Goal: Task Accomplishment & Management: Manage account settings

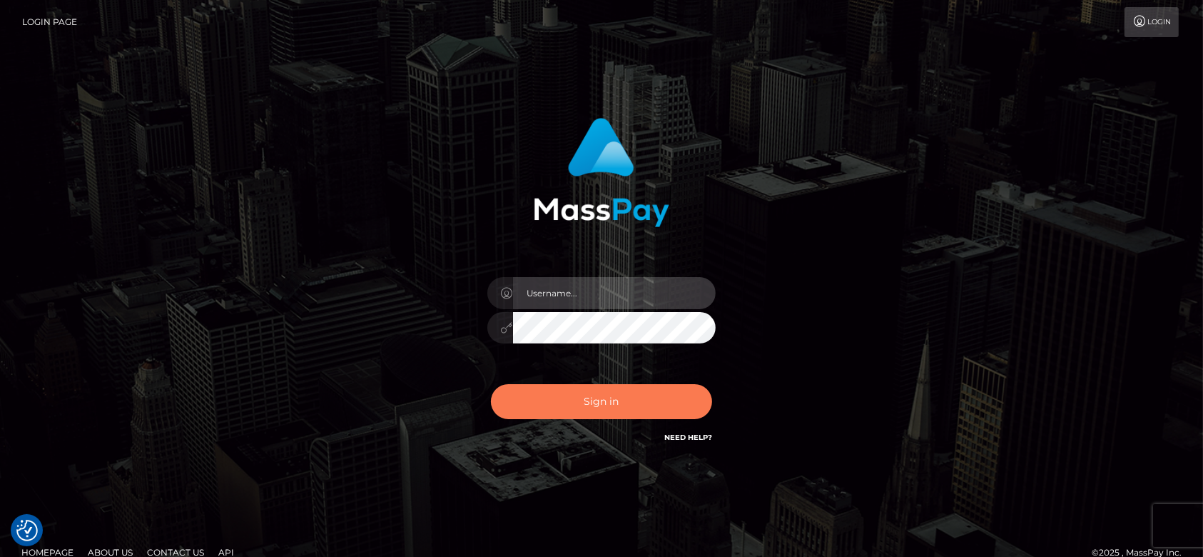
type input "[DOMAIN_NAME]"
click at [588, 395] on button "Sign in" at bounding box center [601, 401] width 221 height 35
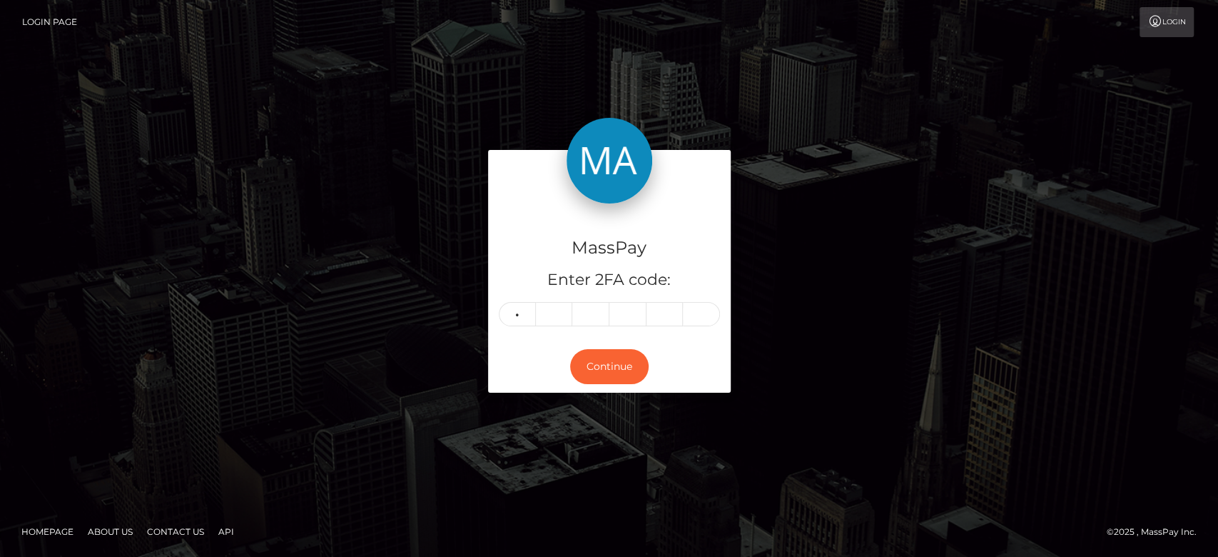
type input "1"
type input "4"
type input "8"
type input "7"
type input "4"
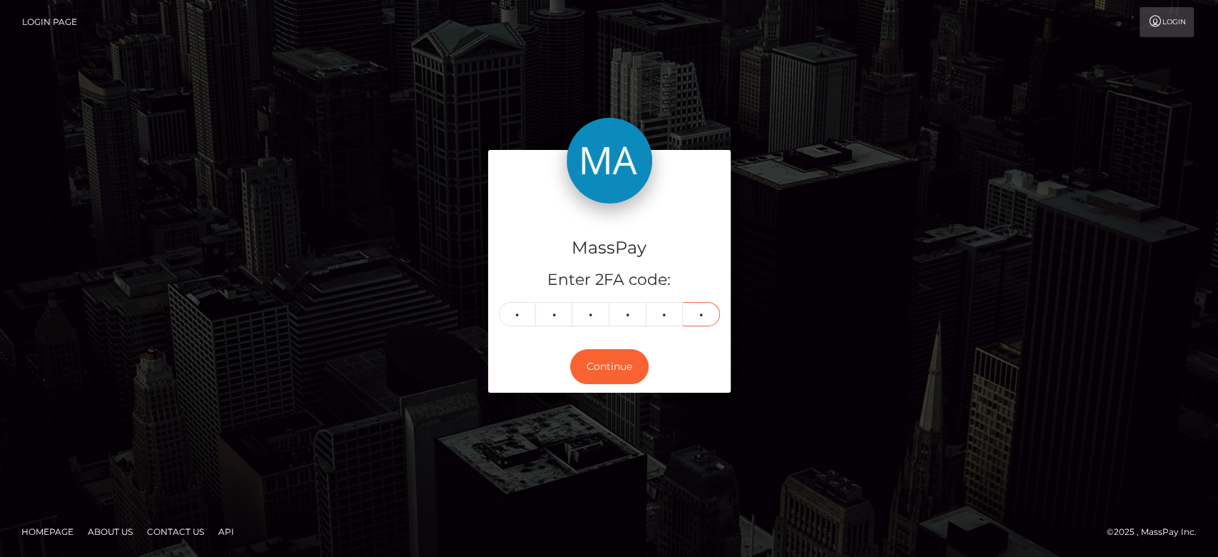
type input "8"
click at [729, 313] on div "MassPay Enter 2FA code: 1 4 8 7 4 8 148748" at bounding box center [609, 271] width 243 height 137
click at [688, 254] on h4 "MassPay" at bounding box center [609, 248] width 221 height 25
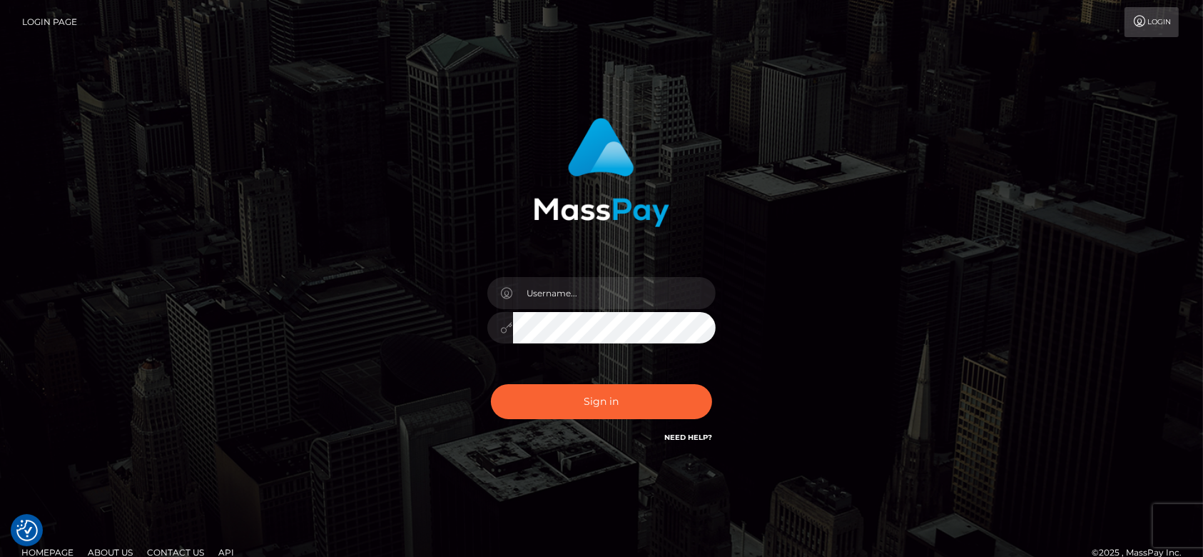
checkbox input "true"
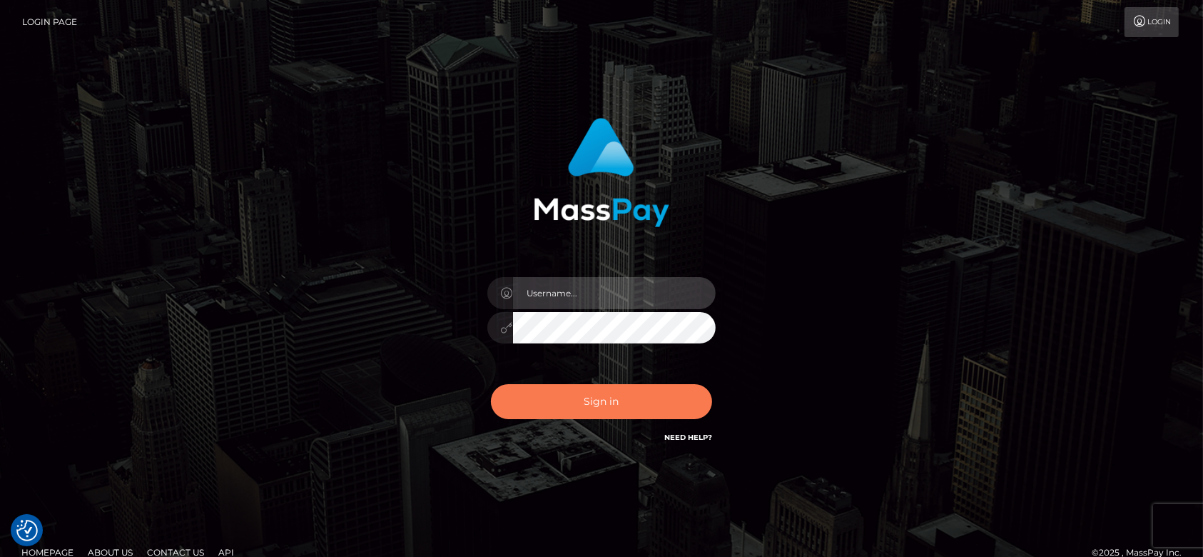
type input "fr.es"
click at [594, 398] on button "Sign in" at bounding box center [601, 401] width 221 height 35
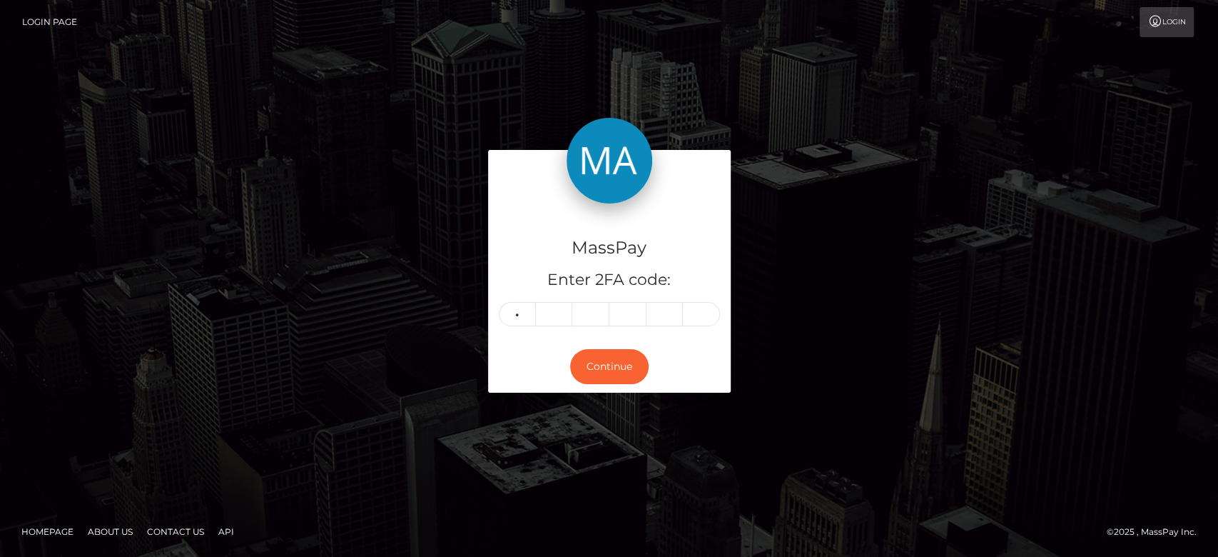
type input "8"
type input "6"
type input "3"
type input "9"
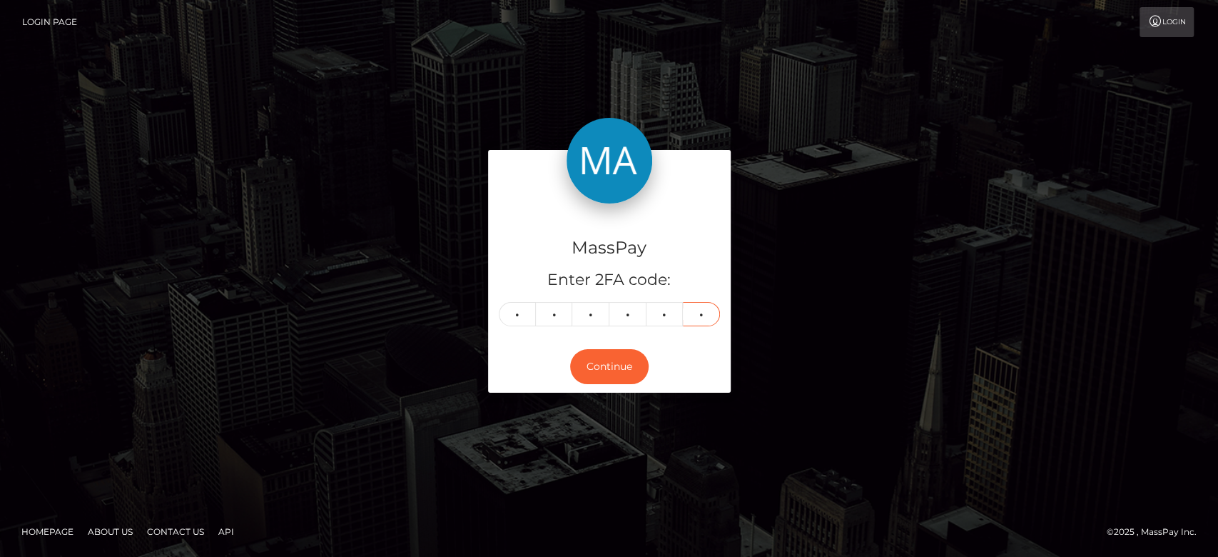
type input "4"
click at [196, 89] on div "MassPay Enter 2FA code: 8 8 6 3 9 4 886394 Continue" at bounding box center [609, 278] width 1218 height 470
click at [448, 95] on div "MassPay Enter 2FA code: 8 8 6 3 9 4 886394 Continue" at bounding box center [609, 278] width 1218 height 470
